Goal: Find specific page/section: Find specific page/section

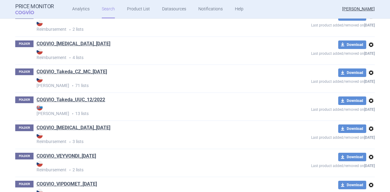
scroll to position [929, 0]
click at [80, 70] on link "COGVIO_Takeda_CZ_MC_[DATE]" at bounding box center [72, 71] width 70 height 7
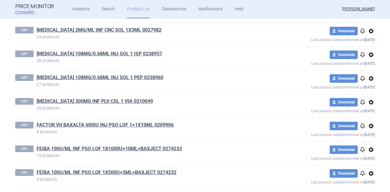
scroll to position [565, 0]
click at [87, 75] on link "ENTYVIO 108MG/0.68ML INJ SOL 1 PEP 0238960" at bounding box center [100, 78] width 127 height 7
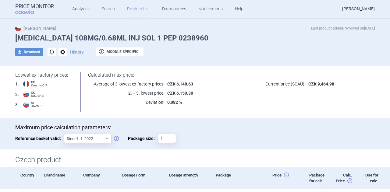
scroll to position [3, 0]
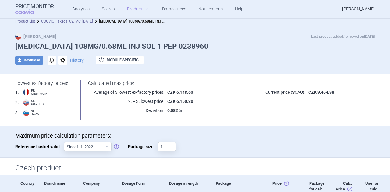
click at [259, 41] on div "Max Price Last product added/removed on 10 Feb ENTYVIO 108MG/0.68ML INJ SOL 1 P…" at bounding box center [195, 53] width 384 height 38
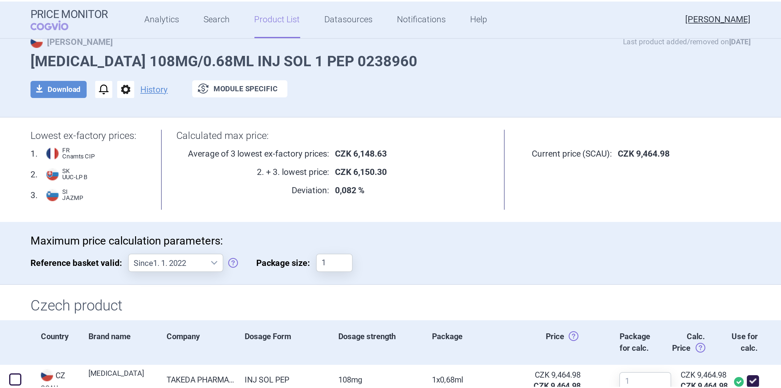
scroll to position [0, 0]
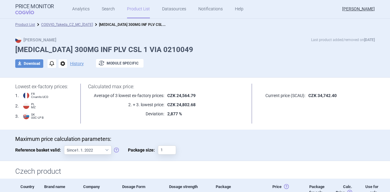
click at [267, 39] on div "Max Price Last product added/removed on [DATE]" at bounding box center [195, 40] width 360 height 6
